Goal: Transaction & Acquisition: Purchase product/service

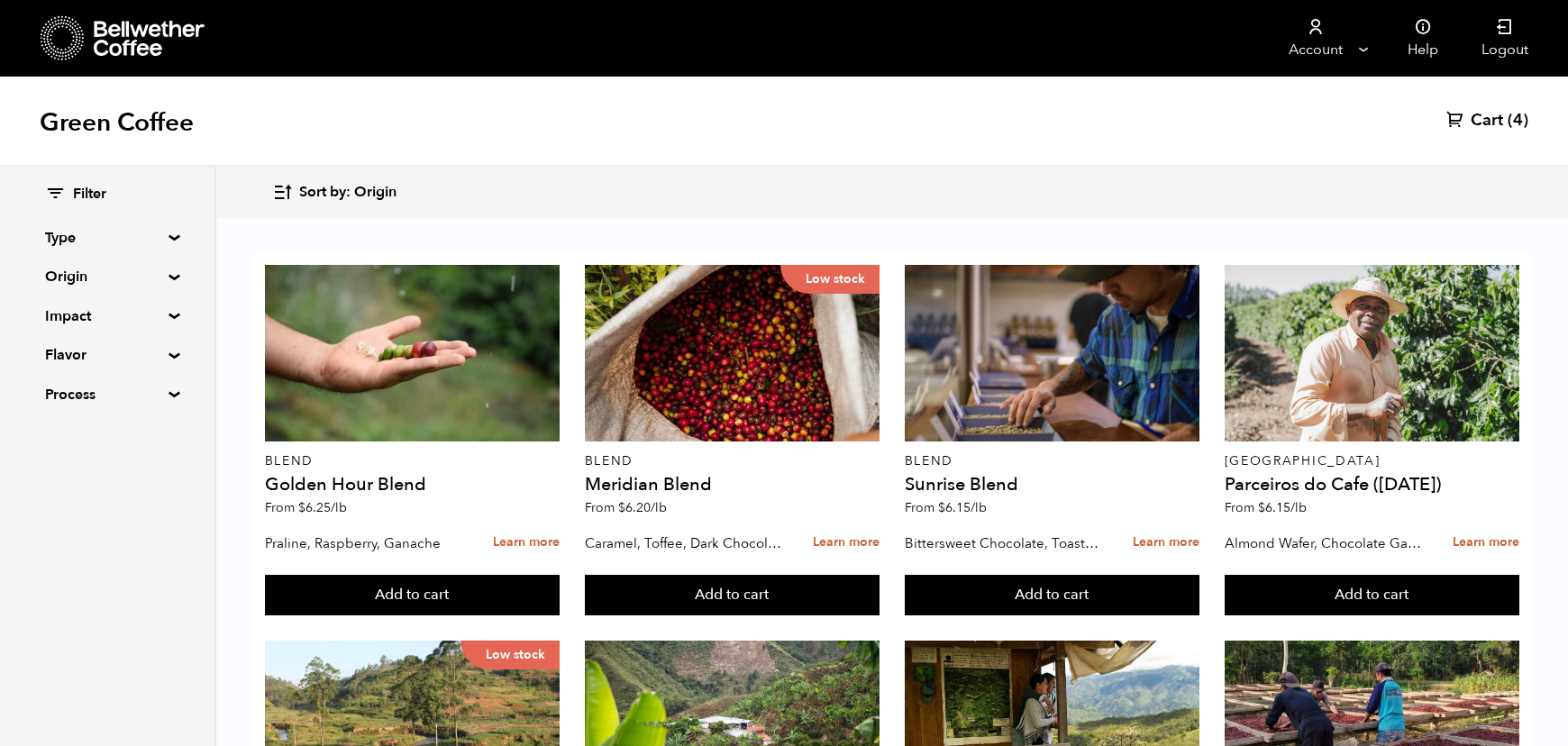
click at [150, 277] on summary "Origin" at bounding box center [108, 276] width 125 height 22
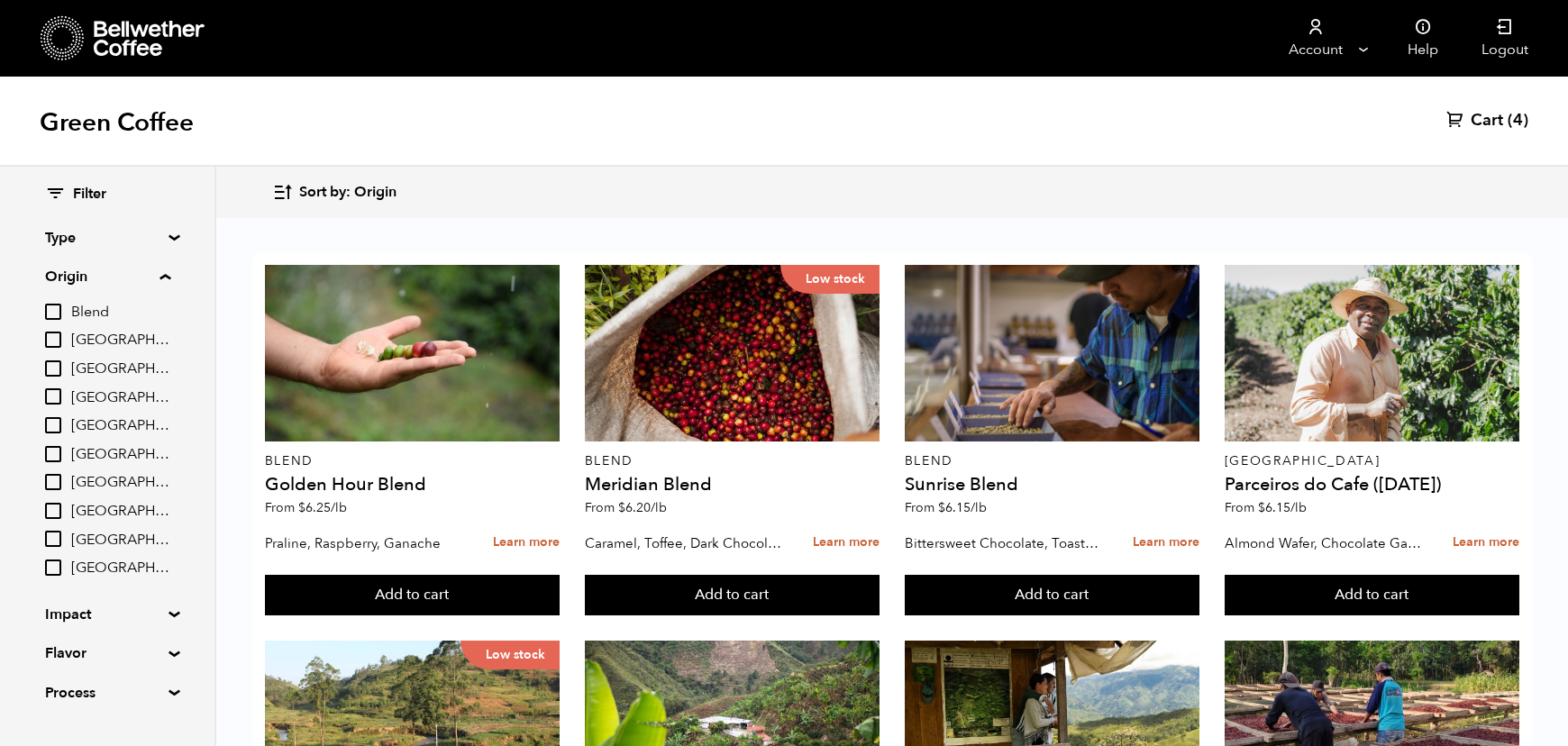
click at [163, 269] on summary "Origin" at bounding box center [108, 276] width 125 height 22
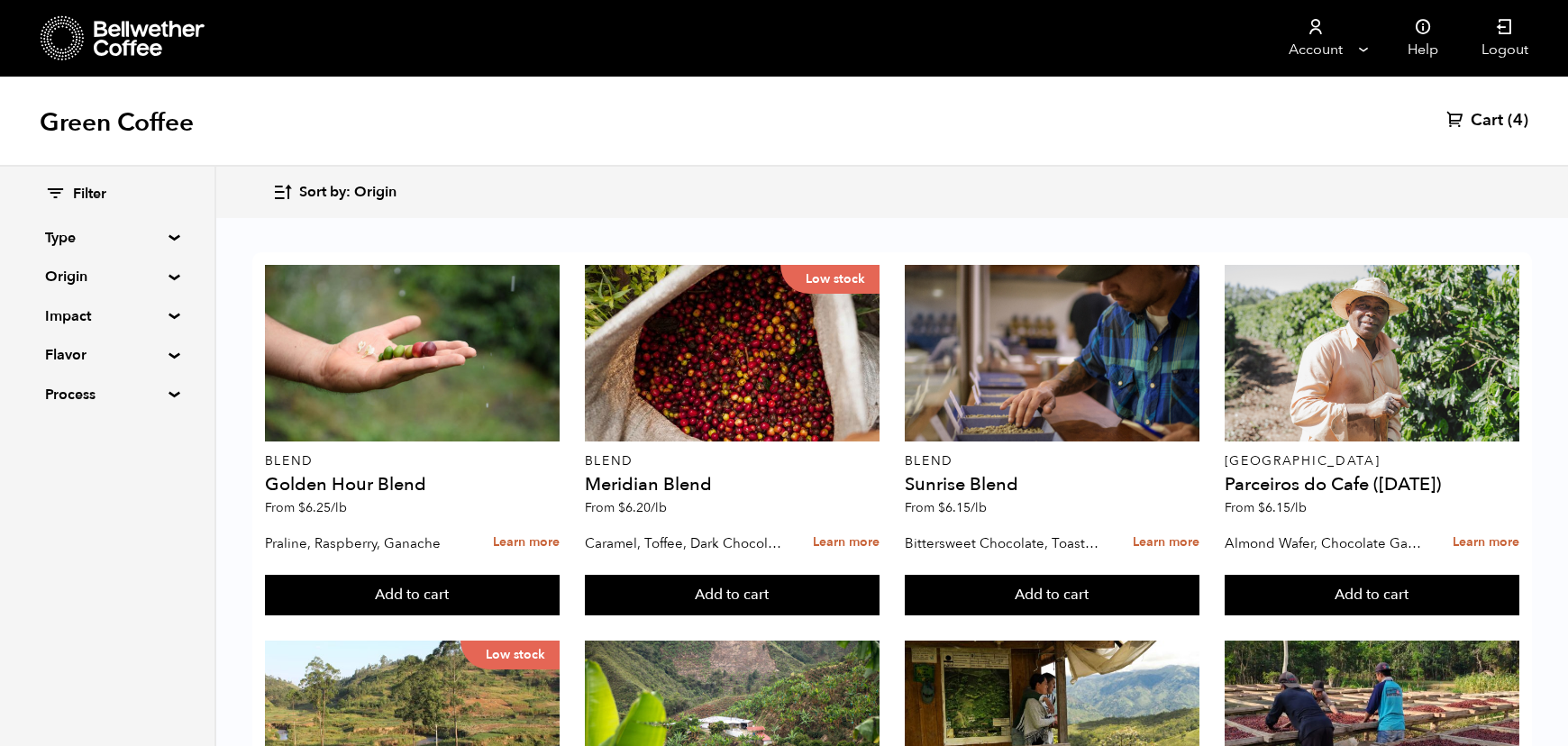
click at [168, 269] on div "Filter Type Blend Single Origin Decaf Seasonal Year Round Origin Blend Brazil B…" at bounding box center [107, 295] width 215 height 257
click at [166, 271] on div "Filter Type Blend Single Origin Decaf Seasonal Year Round Origin Blend Brazil B…" at bounding box center [107, 295] width 215 height 257
click at [166, 278] on summary "Origin" at bounding box center [108, 276] width 125 height 22
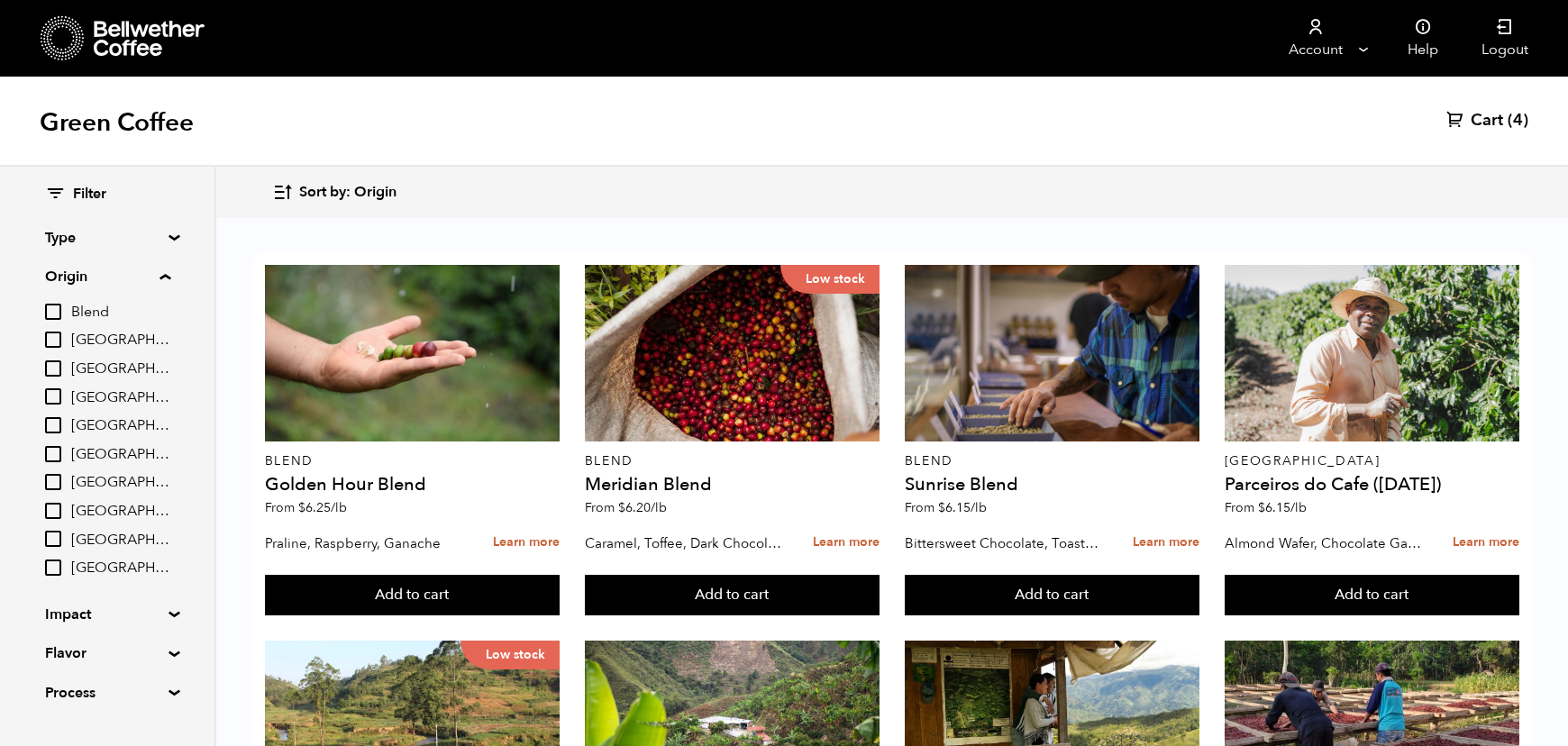
click at [1515, 126] on span "(4)" at bounding box center [1518, 120] width 21 height 22
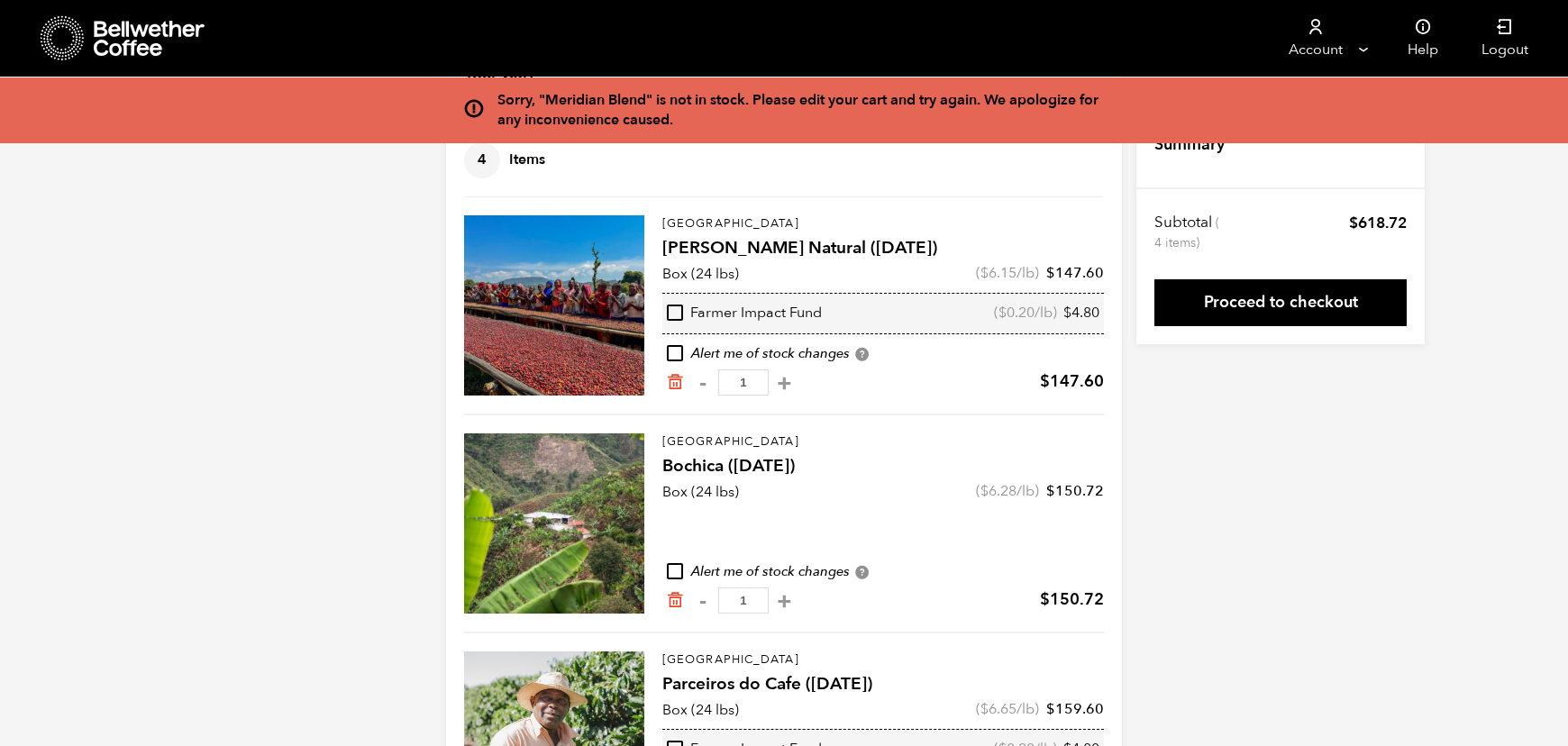
scroll to position [82, 0]
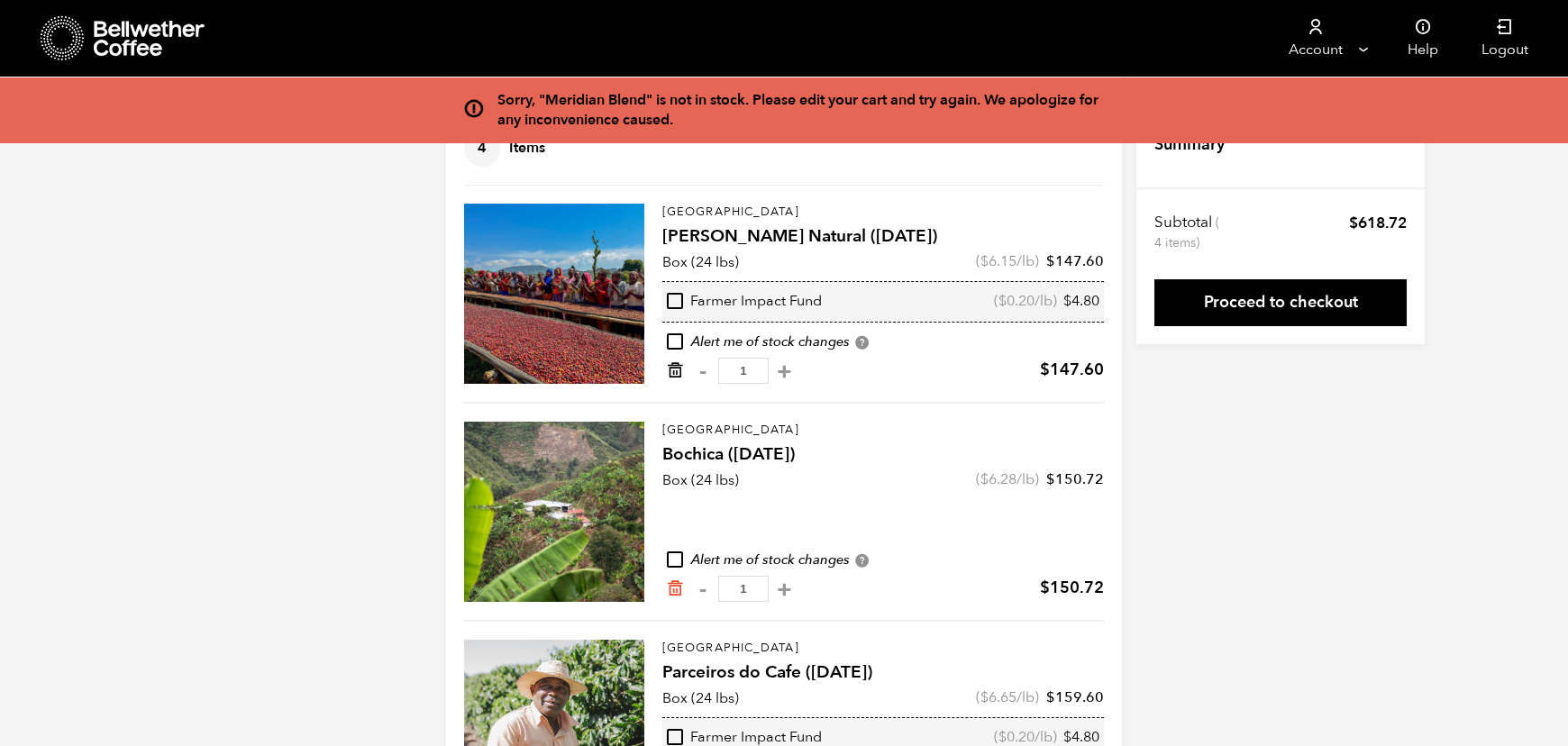
click at [669, 363] on icon "Remove from cart" at bounding box center [674, 370] width 18 height 18
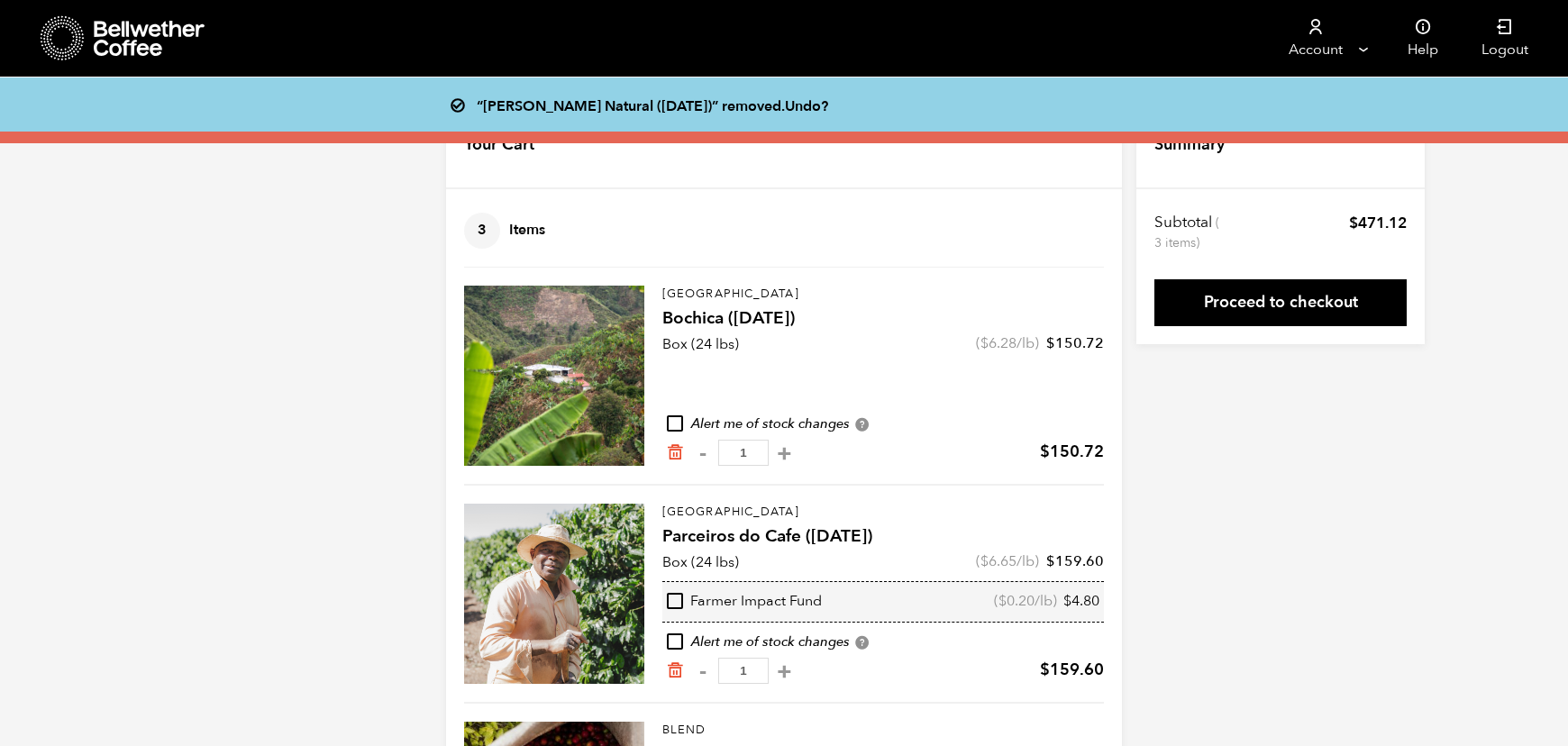
scroll to position [201, 0]
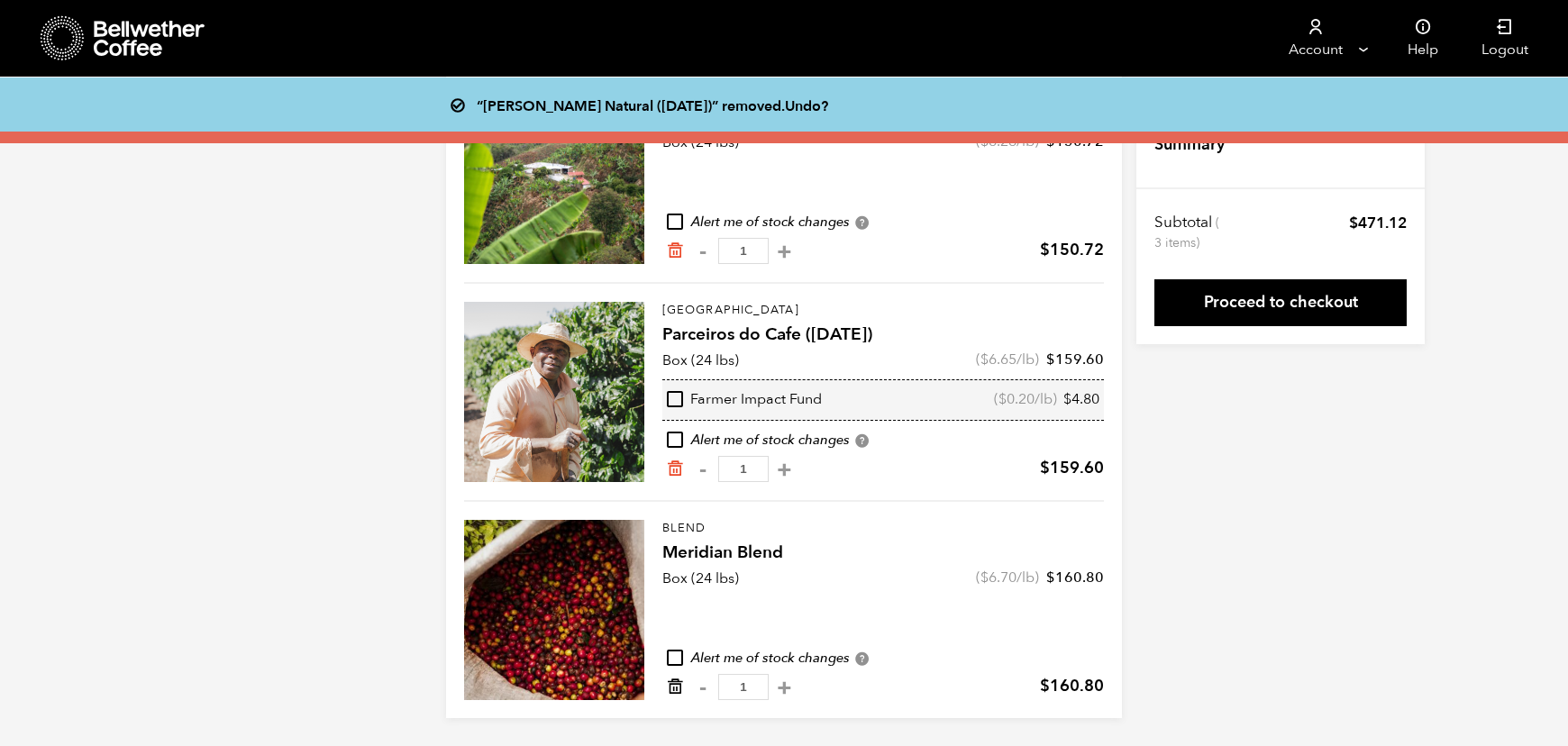
click at [673, 688] on icon "Remove from cart" at bounding box center [674, 686] width 18 height 18
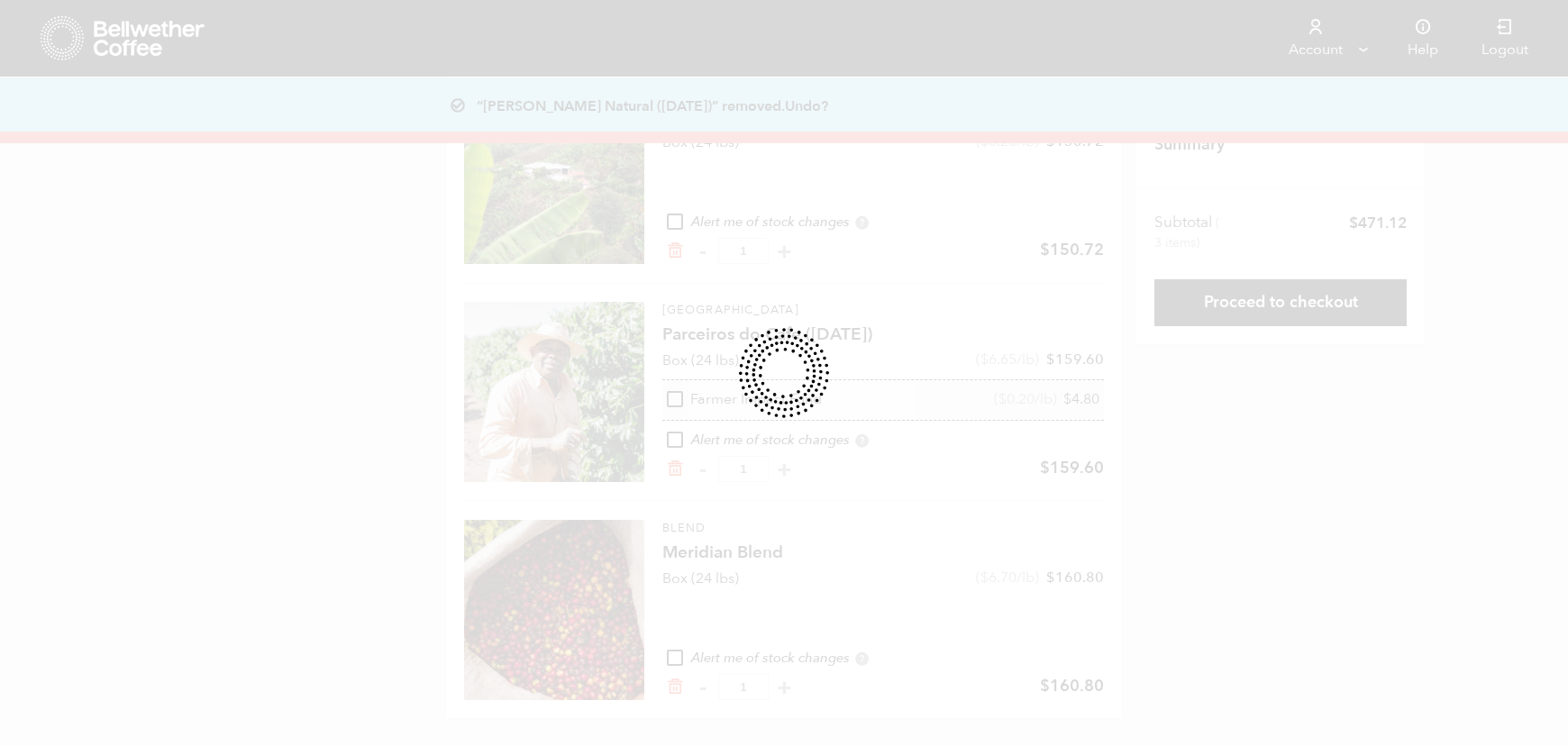
scroll to position [0, 0]
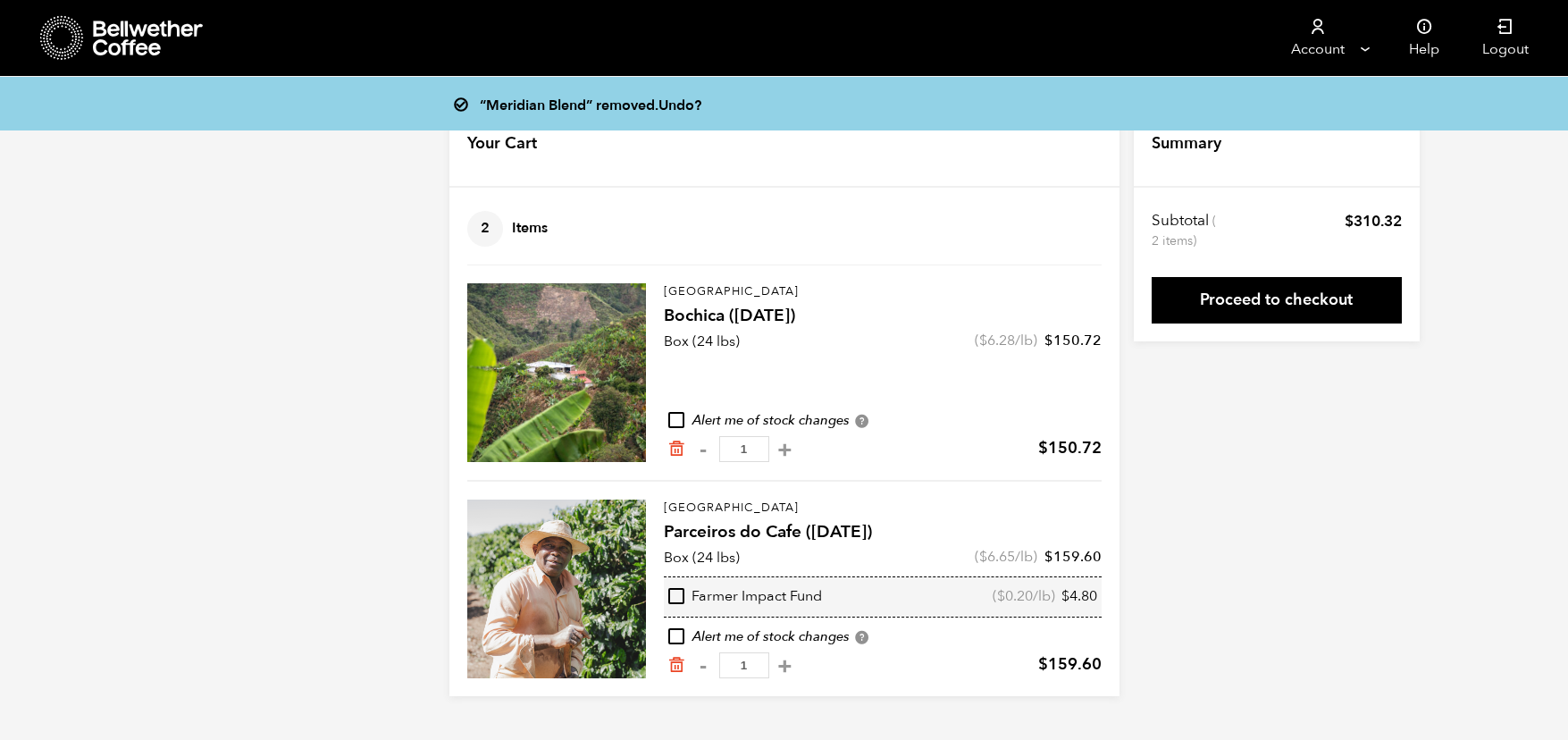
click at [150, 36] on icon at bounding box center [148, 38] width 112 height 36
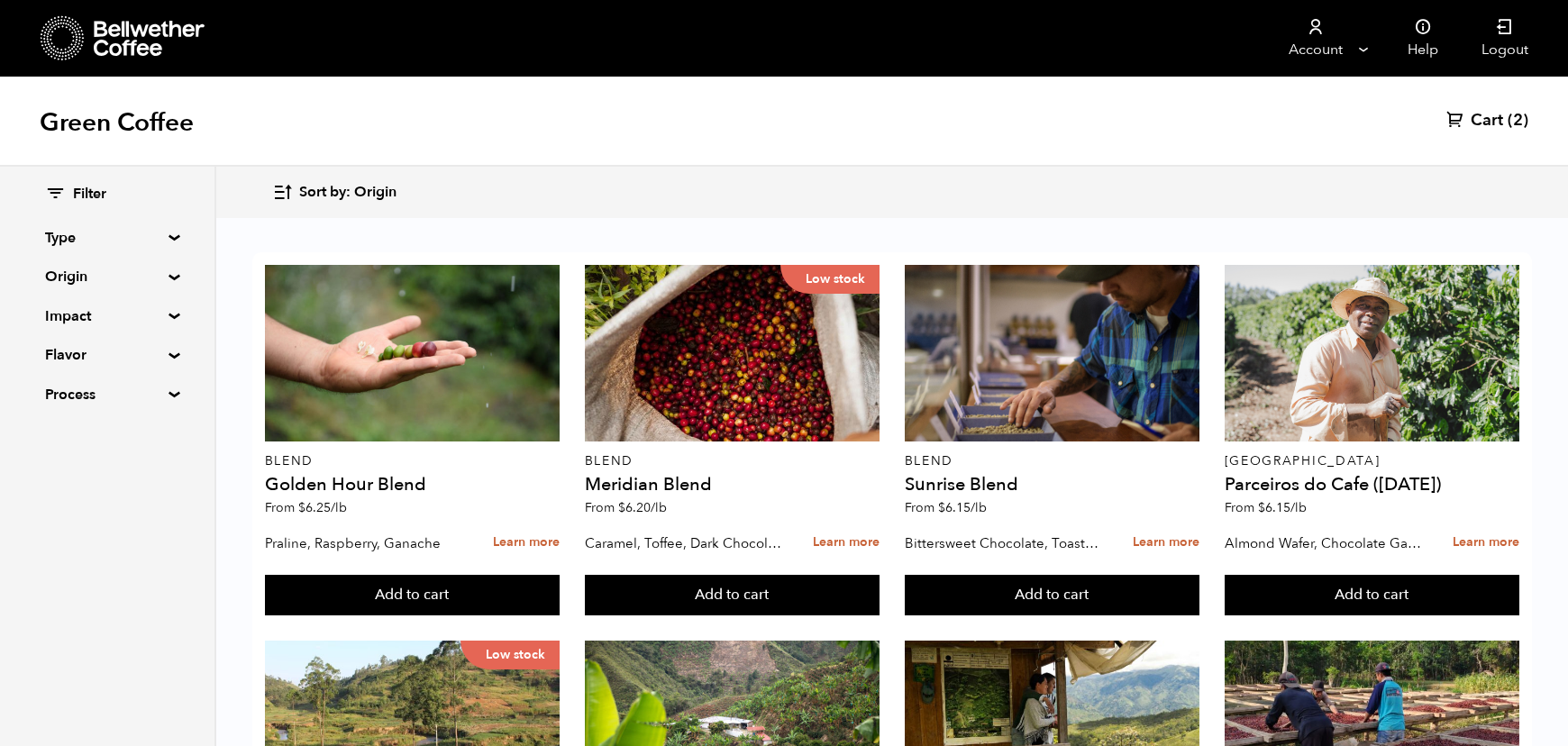
click at [169, 277] on summary "Origin" at bounding box center [108, 276] width 125 height 22
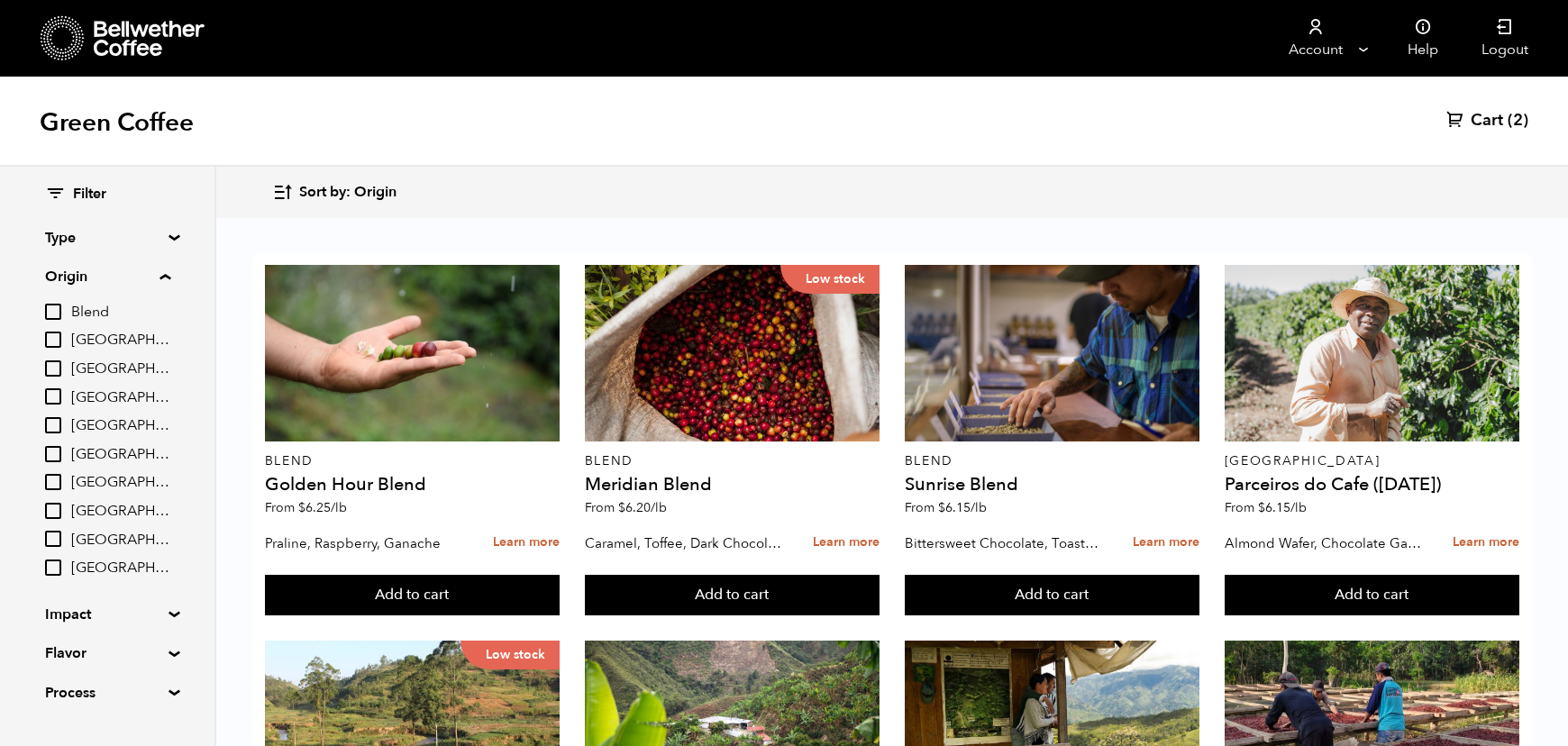
click at [61, 488] on input "[GEOGRAPHIC_DATA]" at bounding box center [53, 481] width 16 height 16
checkbox input "true"
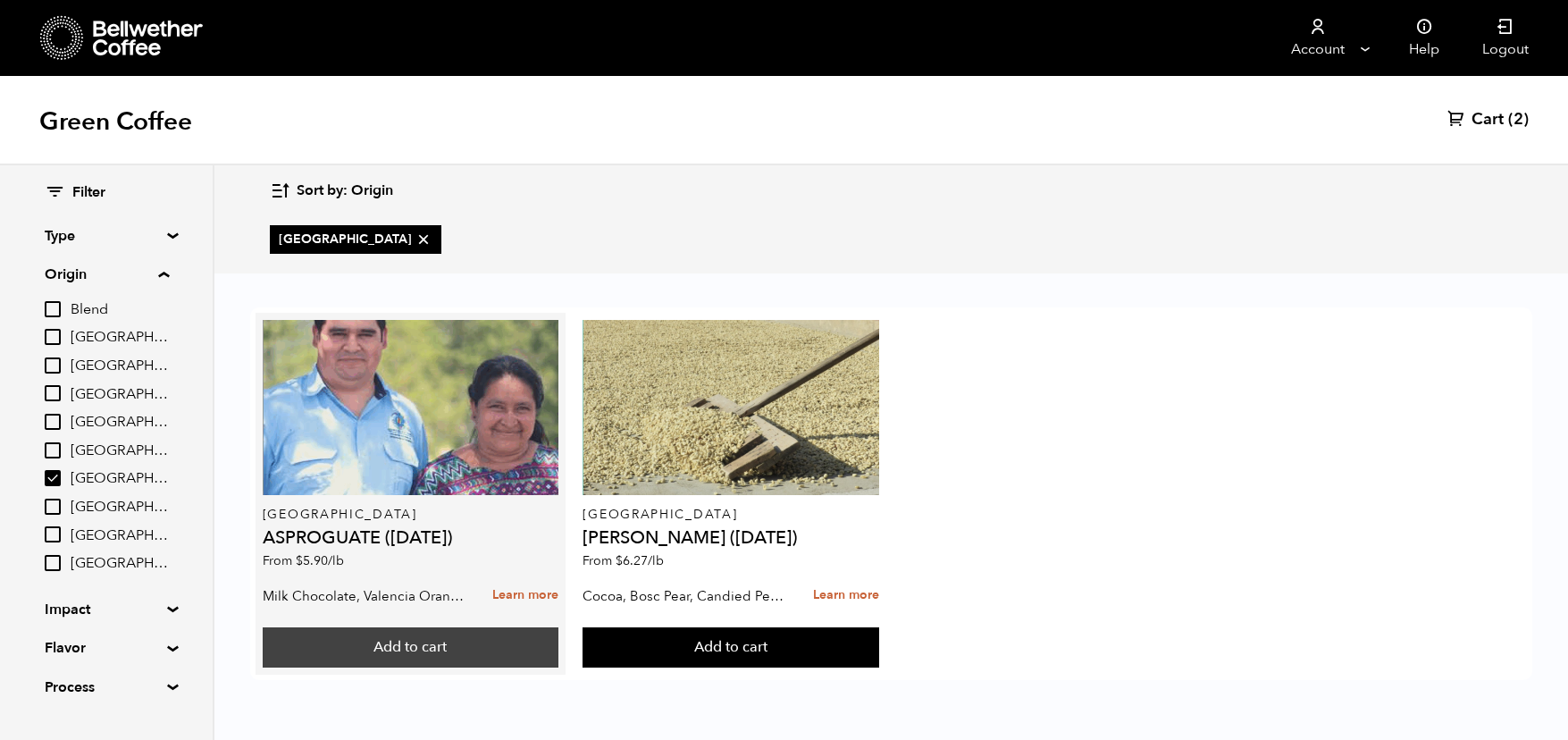
click at [465, 646] on button "Add to cart" at bounding box center [410, 648] width 295 height 41
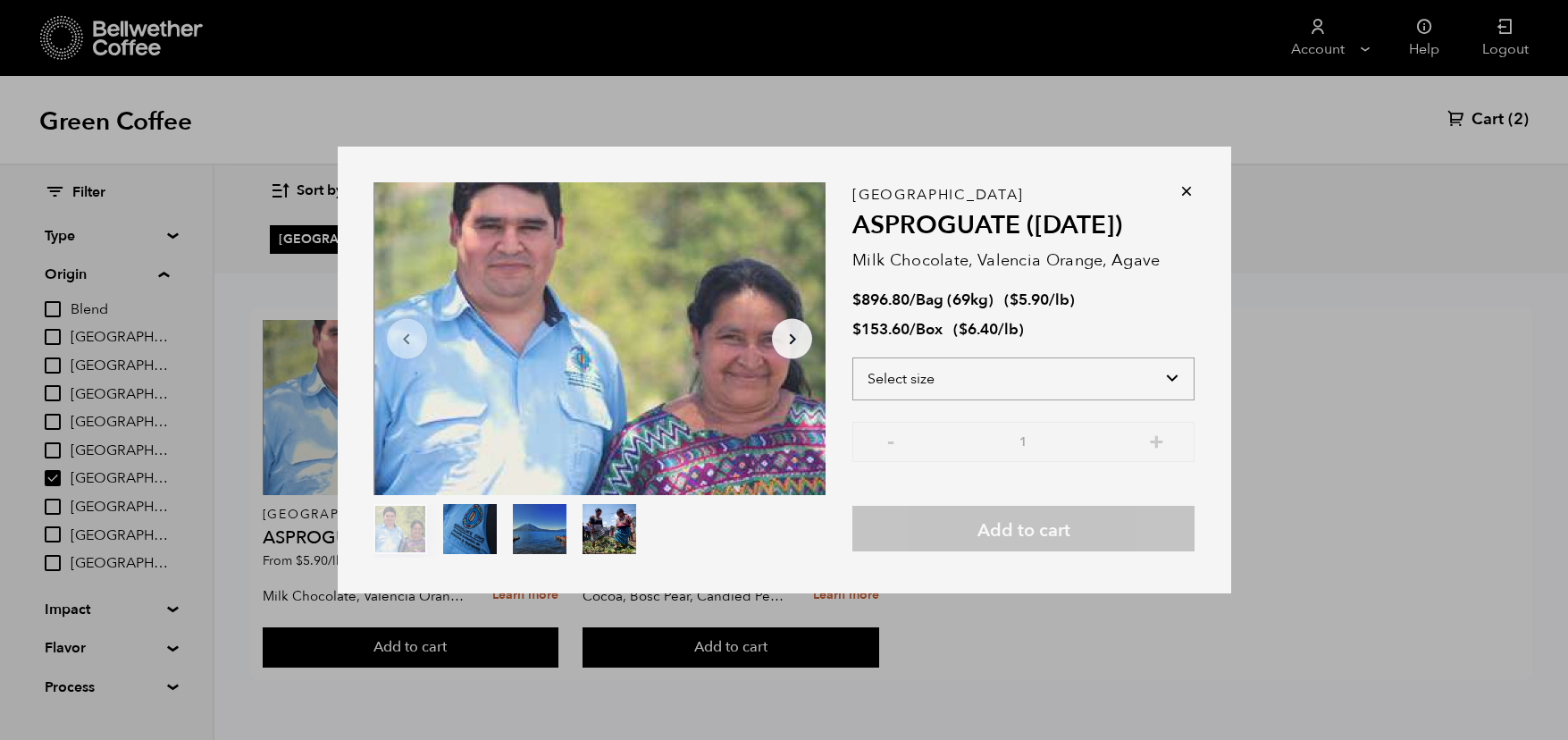
click at [1046, 390] on select "Select size Bag (69kg) (152 lbs) Box (24 lbs)" at bounding box center [1023, 379] width 342 height 43
select select "box"
click at [852, 357] on select "Select size Bag (69kg) (152 lbs) Box (24 lbs)" at bounding box center [1023, 379] width 342 height 43
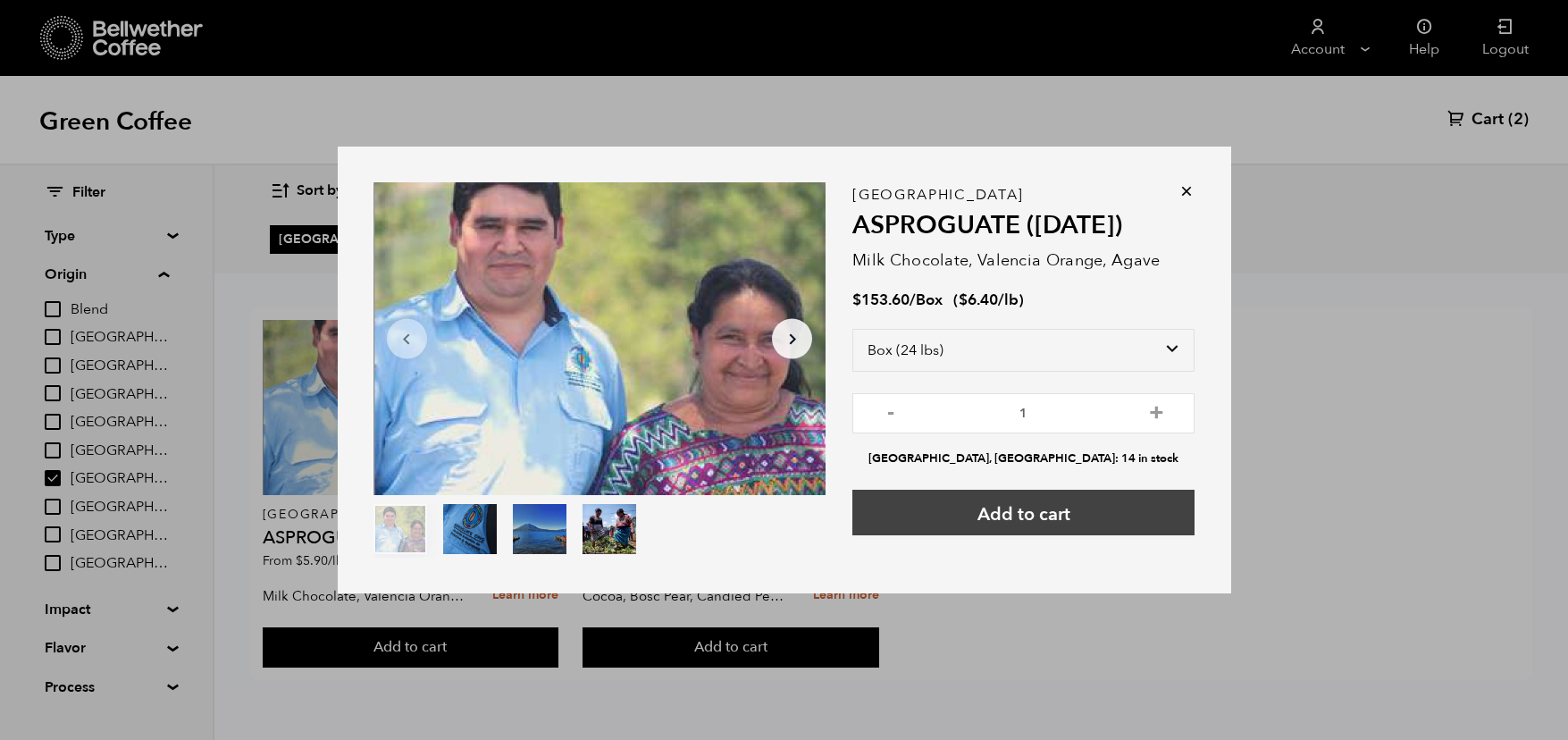
click at [993, 519] on button "Add to cart" at bounding box center [1023, 512] width 342 height 46
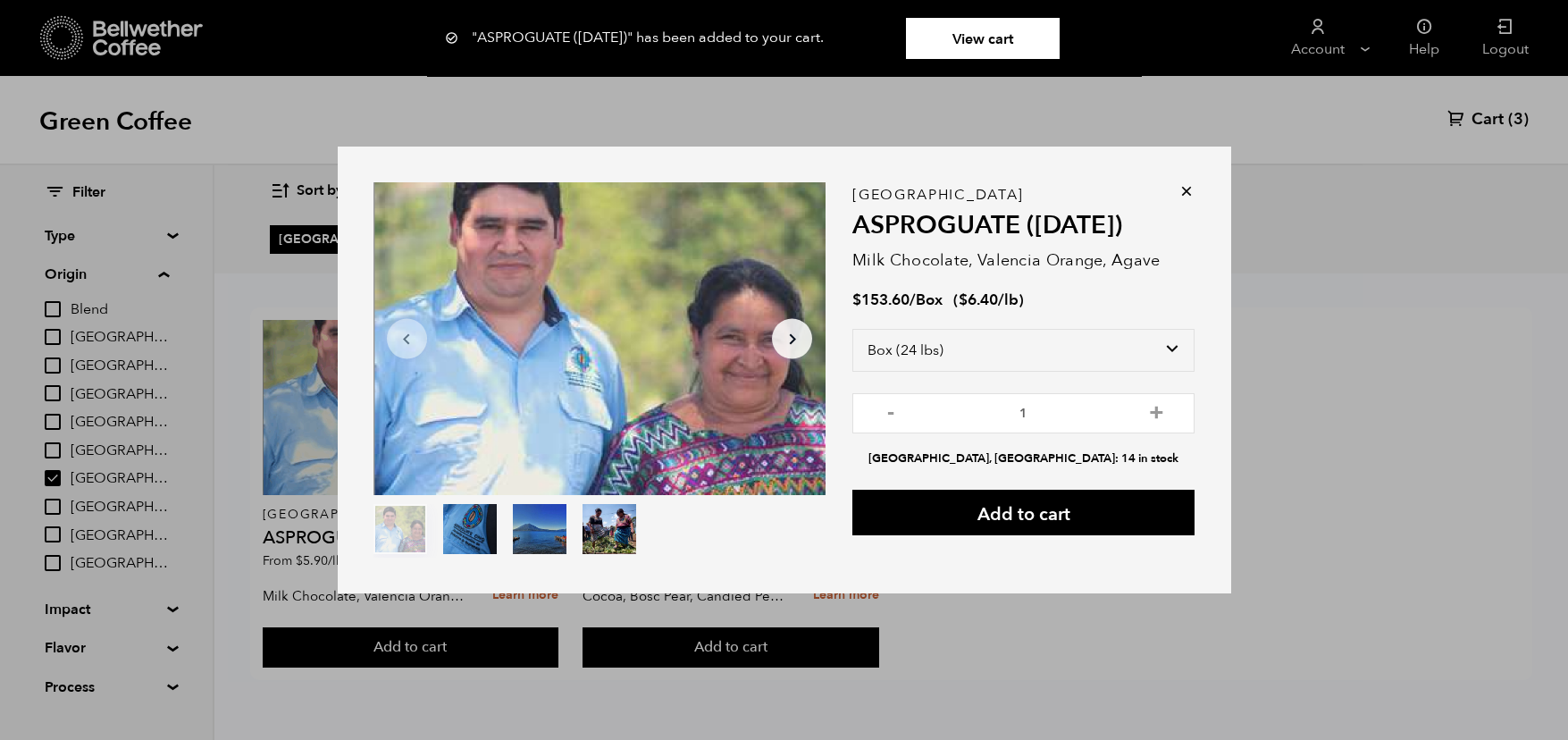
click at [1475, 100] on div "Item 1 of 4 Arrow Left Arrow Right item 0 item 1 item 2 item 3 Item 1 of 4 "ASP…" at bounding box center [784, 370] width 1568 height 740
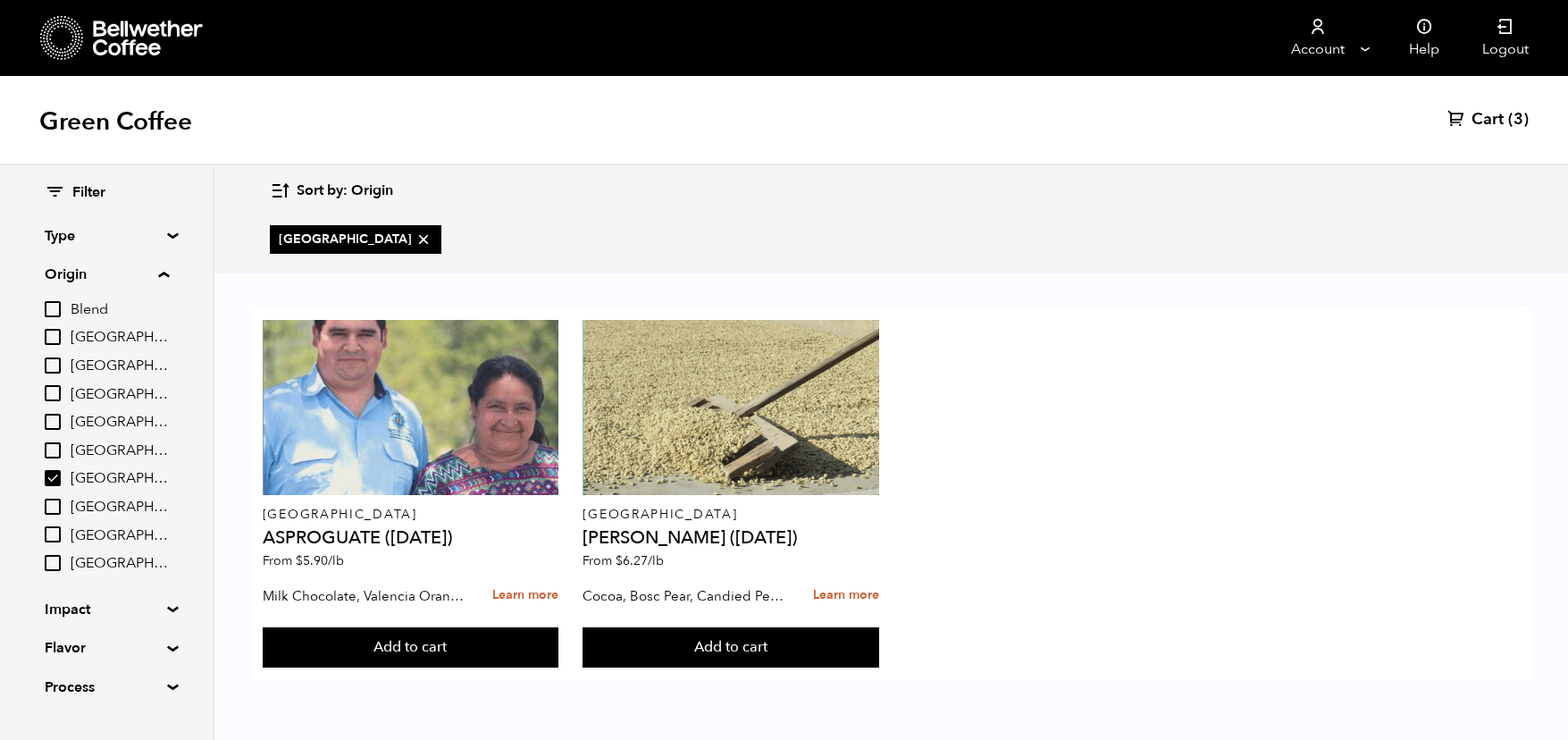
click at [1477, 122] on span "Cart" at bounding box center [1488, 119] width 32 height 22
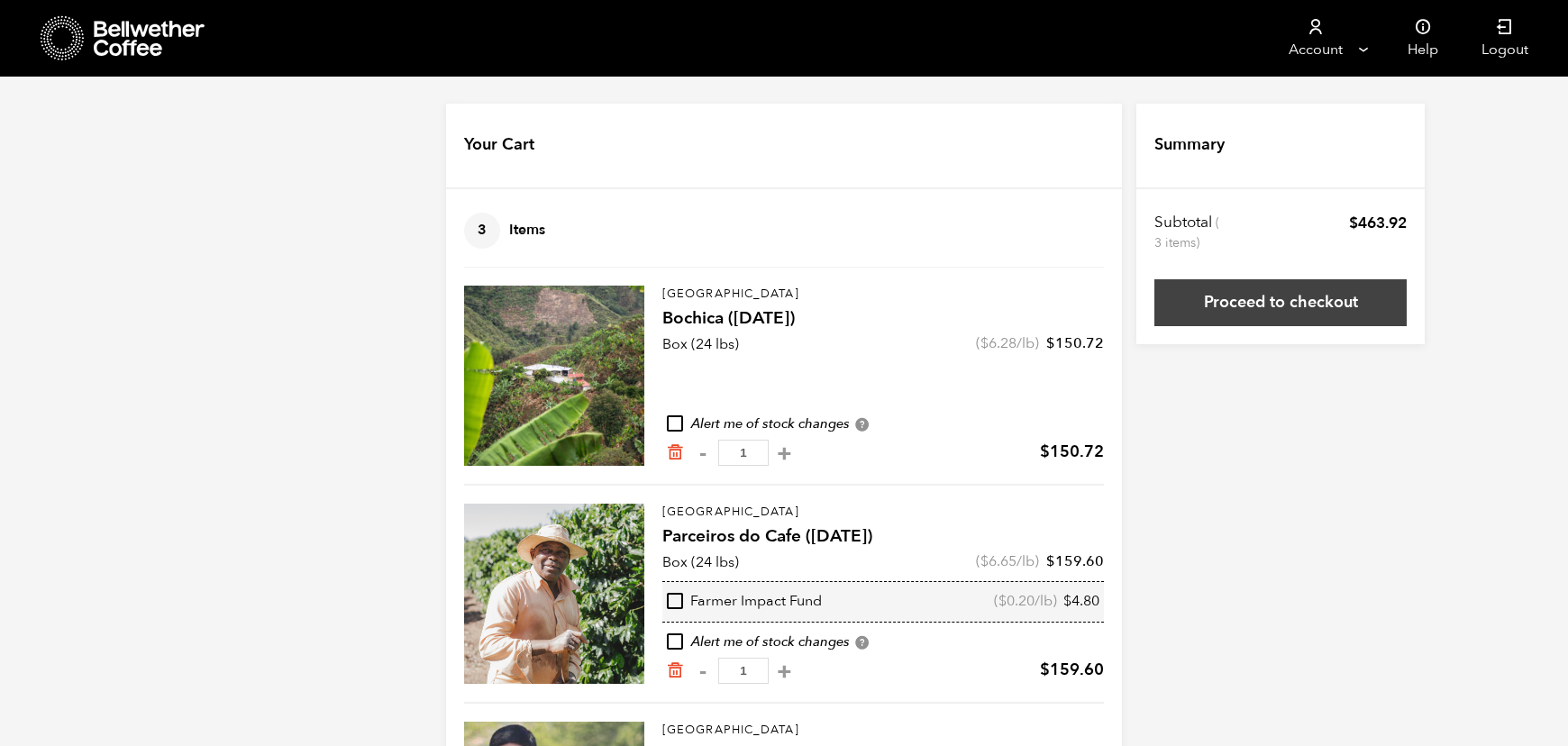
click at [1255, 295] on link "Proceed to checkout" at bounding box center [1281, 303] width 253 height 47
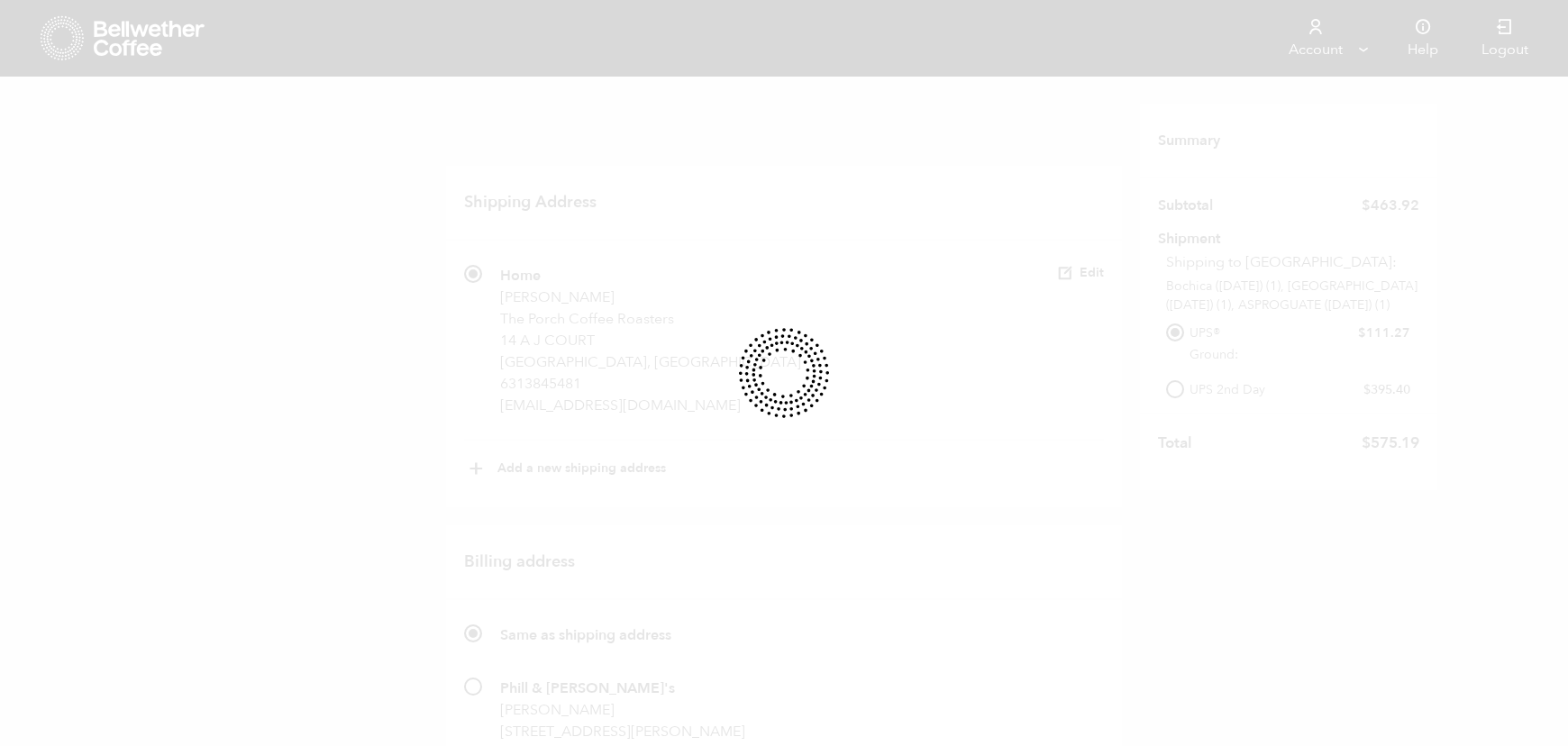
scroll to position [127, 0]
